Goal: Task Accomplishment & Management: Manage account settings

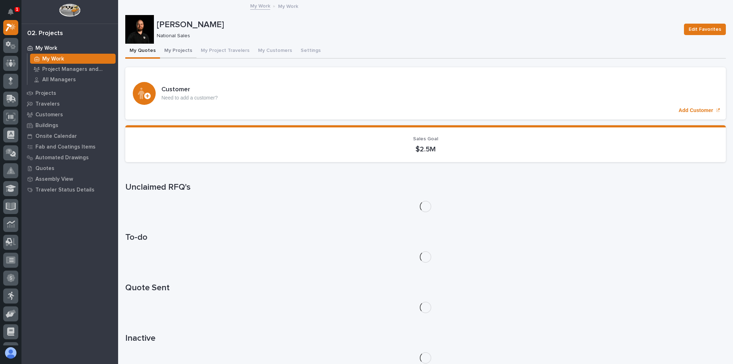
click at [183, 51] on button "My Projects" at bounding box center [178, 51] width 37 height 15
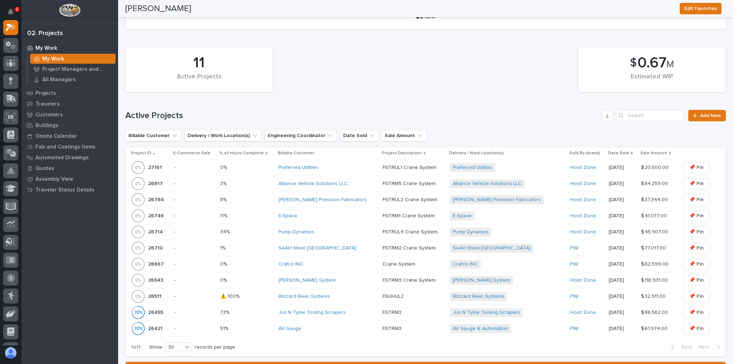
scroll to position [172, 0]
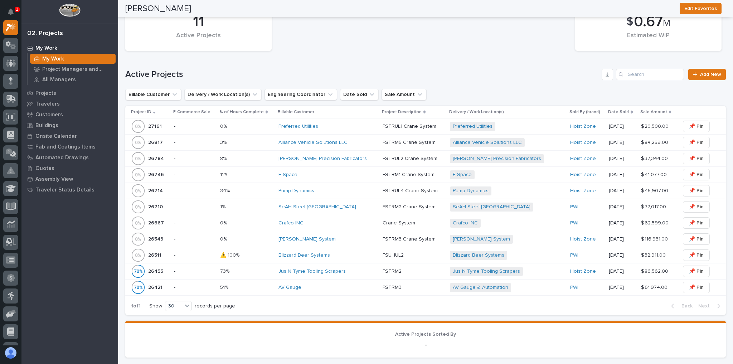
click at [354, 252] on div "Blizzard Beer Systems" at bounding box center [328, 255] width 98 height 6
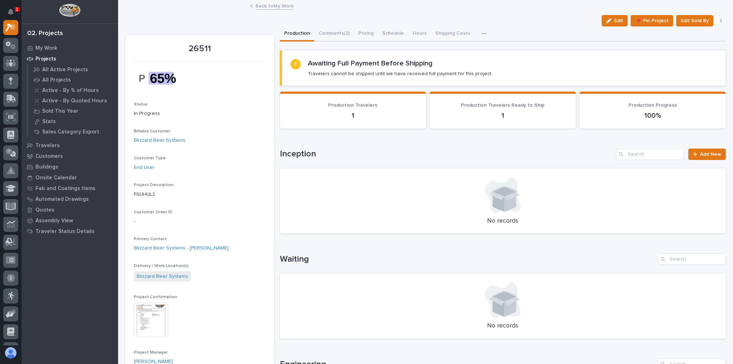
click at [252, 3] on div "Back to My Work" at bounding box center [426, 6] width 358 height 10
click at [274, 6] on link "Back to My Work" at bounding box center [275, 5] width 38 height 8
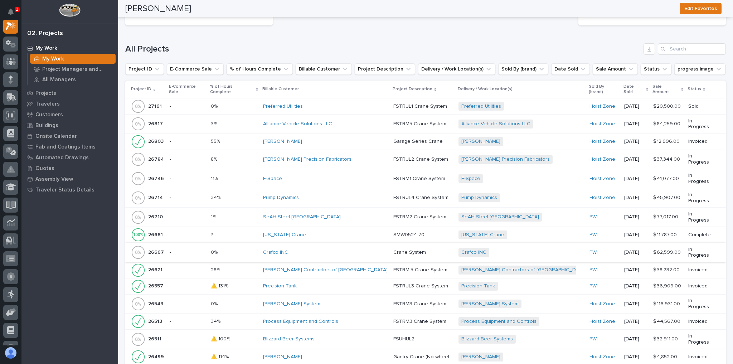
scroll to position [601, 0]
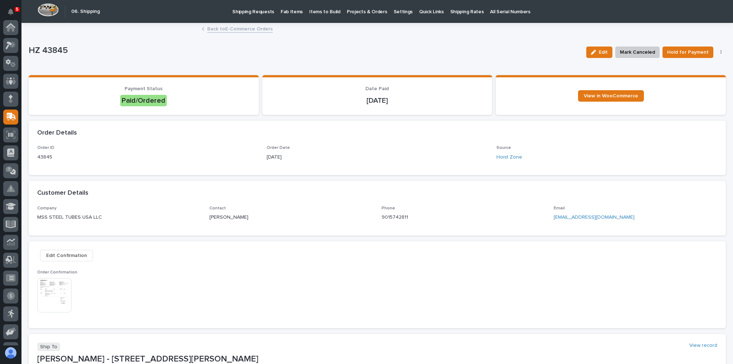
scroll to position [89, 0]
drag, startPoint x: 645, startPoint y: 217, endPoint x: 551, endPoint y: 216, distance: 94.5
click at [554, 216] on p "[EMAIL_ADDRESS][DOMAIN_NAME]" at bounding box center [636, 218] width 164 height 8
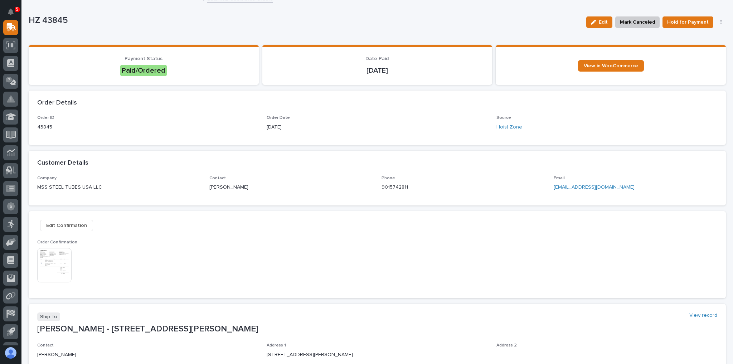
scroll to position [86, 0]
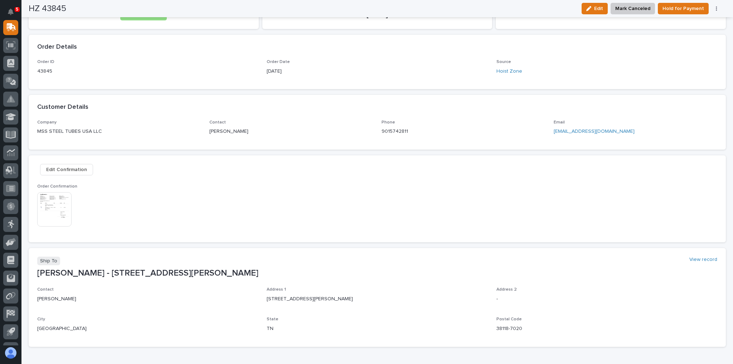
click at [69, 210] on img at bounding box center [54, 209] width 34 height 34
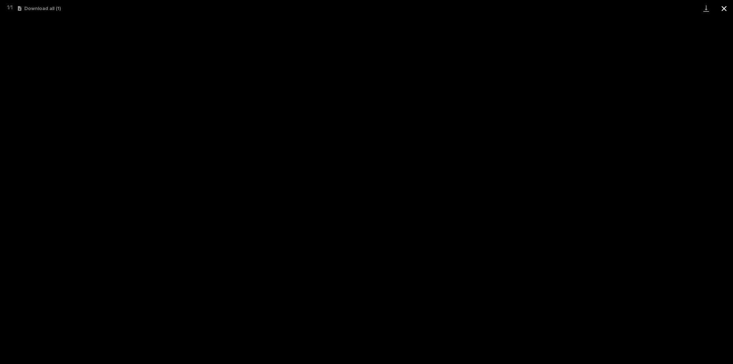
click at [721, 8] on button "Close gallery" at bounding box center [724, 8] width 18 height 17
